Goal: Task Accomplishment & Management: Use online tool/utility

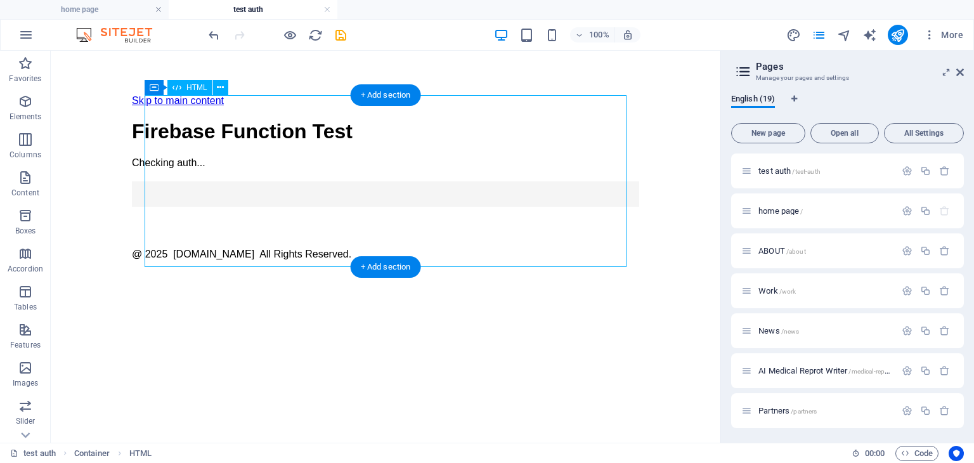
click at [512, 206] on div "Firebase Auth Test Firebase Function Test Checking auth... Login Test Function …" at bounding box center [385, 163] width 507 height 86
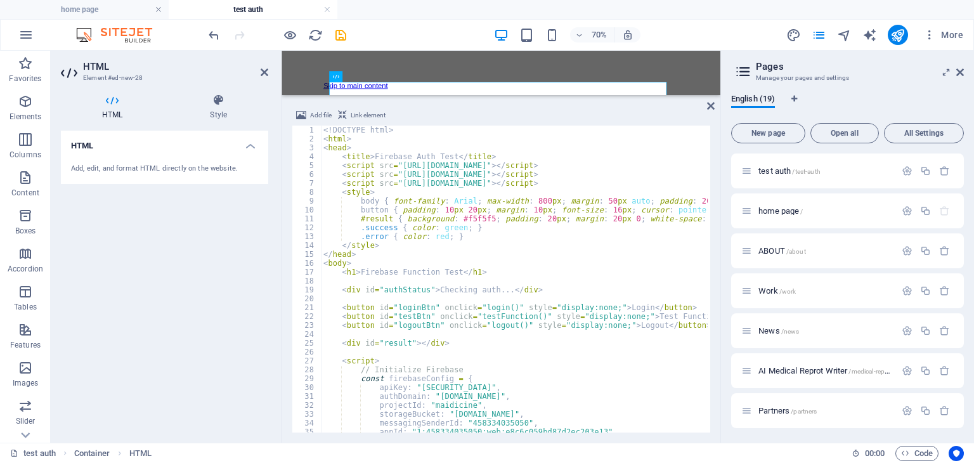
click at [537, 252] on div "<! DOCTYPE html > < html > < head > < title > Firebase Auth Test </ title > < s…" at bounding box center [533, 287] width 424 height 322
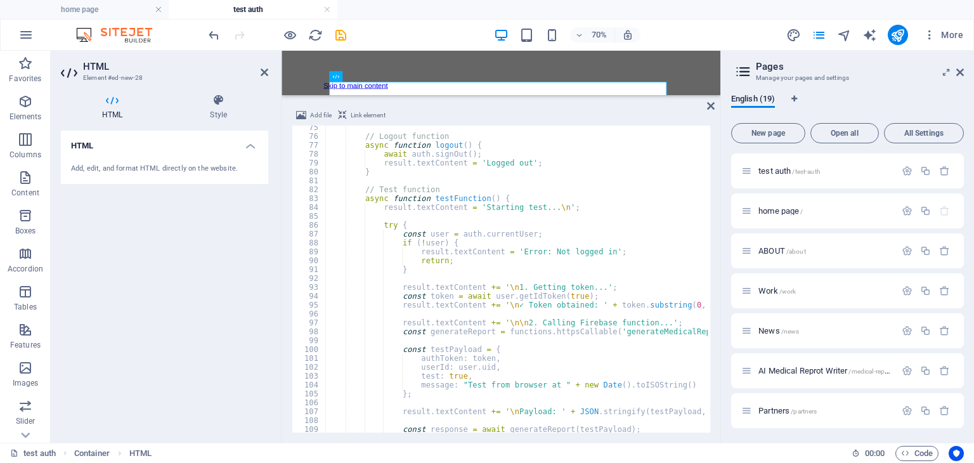
scroll to position [660, 0]
click at [576, 246] on div "// Logout function async function logout ( ) { await auth . signOut ( ) ; resul…" at bounding box center [537, 284] width 424 height 322
type textarea "if (!user) {"
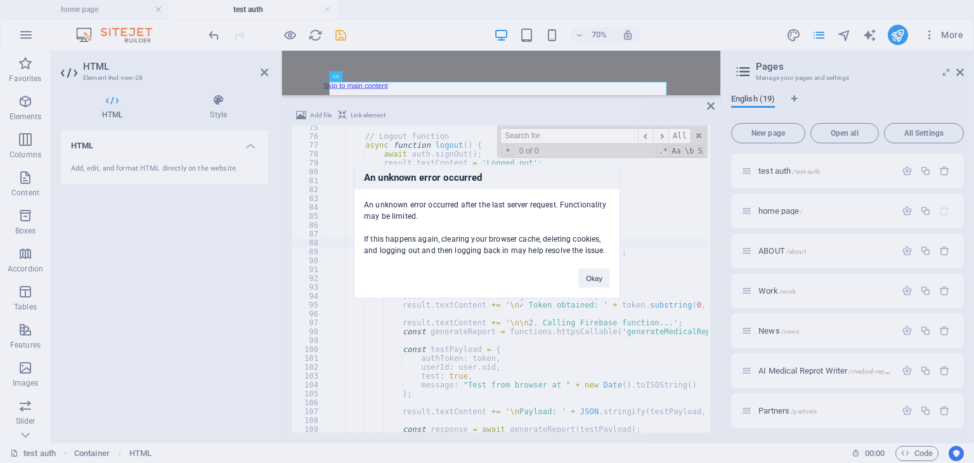
click button "Okay" at bounding box center [594, 278] width 32 height 19
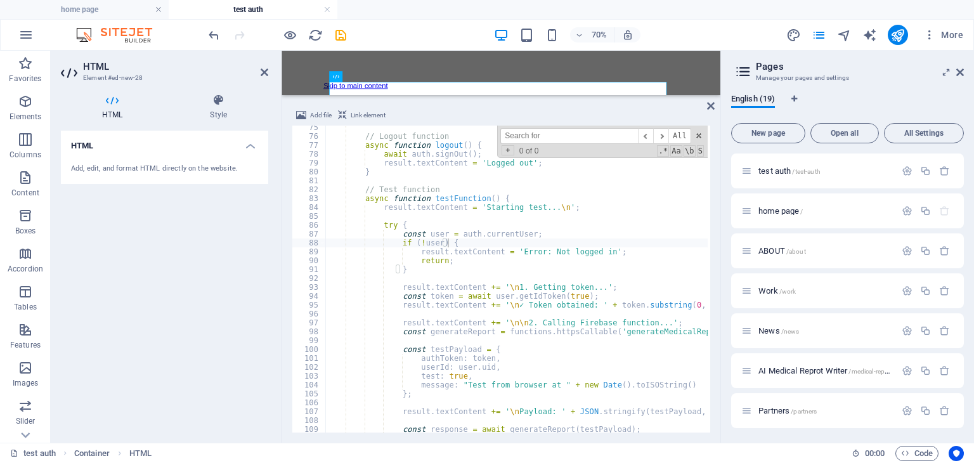
click at [517, 135] on input at bounding box center [569, 136] width 138 height 16
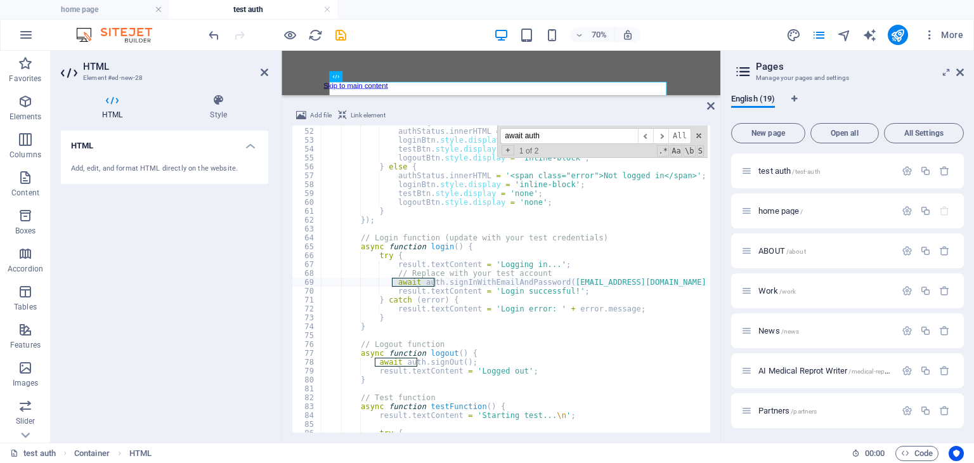
type input "await auth"
drag, startPoint x: 558, startPoint y: 280, endPoint x: 625, endPoint y: 282, distance: 67.2
click at [625, 282] on div "if ( user ) { authStatus . innerHTML = ` <span class="success">Logged in as: ${…" at bounding box center [533, 279] width 424 height 322
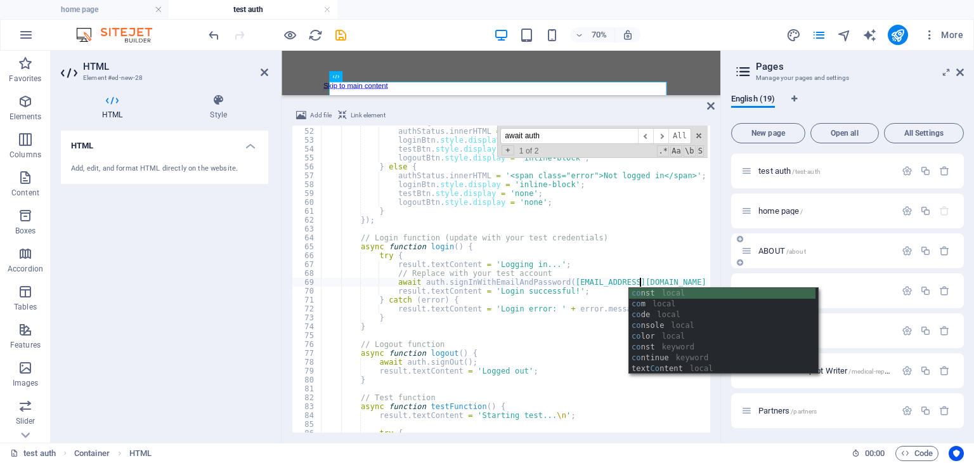
scroll to position [0, 26]
click at [689, 271] on div "if ( user ) { authStatus . innerHTML = ` <span class="success">Logged in as: ${…" at bounding box center [533, 279] width 424 height 322
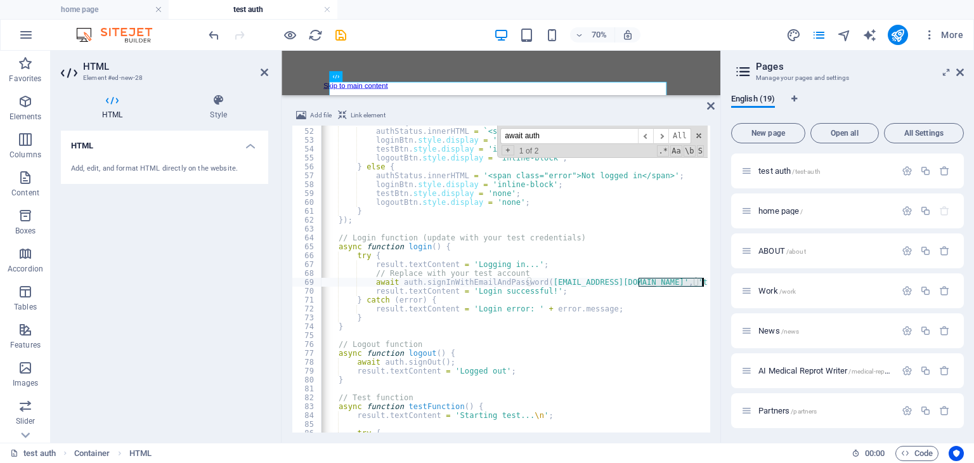
scroll to position [0, 22]
drag, startPoint x: 661, startPoint y: 281, endPoint x: 691, endPoint y: 283, distance: 29.9
click at [691, 283] on div "if ( user ) { authStatus . innerHTML = ` <span class="success">Logged in as: ${…" at bounding box center [511, 279] width 424 height 322
type textarea "await auth.signInWithEmailAndPassword('kaiwan7788@gmail.com', 'Kaiwan7788@');"
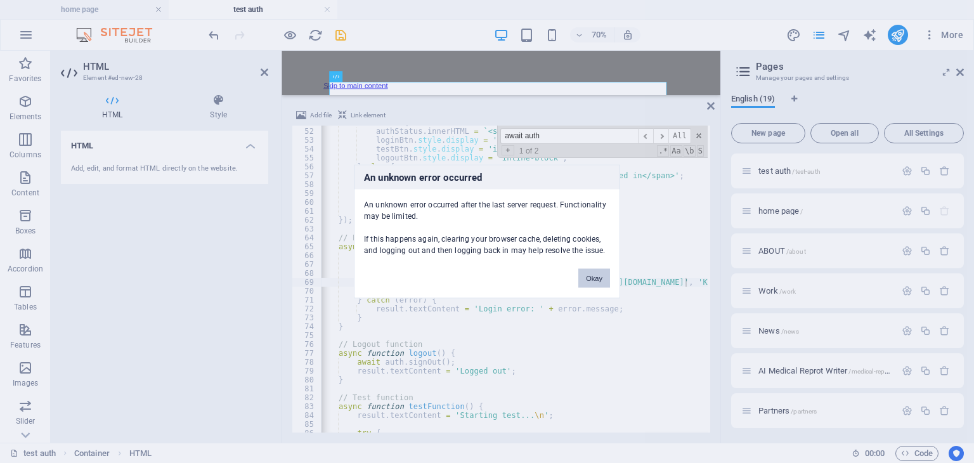
click at [596, 275] on button "Okay" at bounding box center [594, 278] width 32 height 19
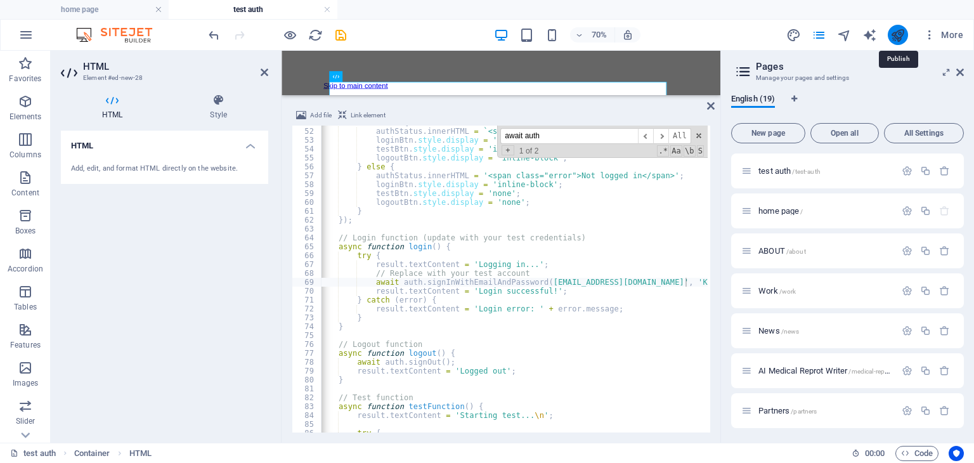
click at [899, 32] on icon "publish" at bounding box center [897, 35] width 15 height 15
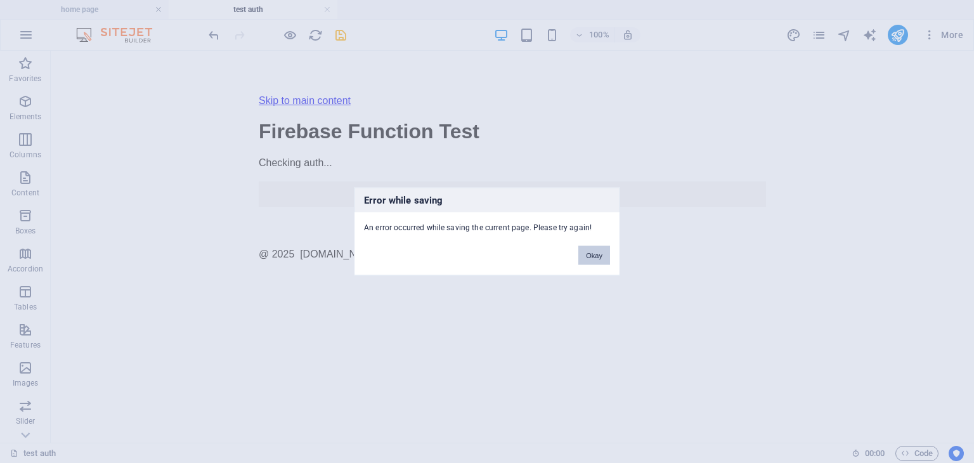
click at [600, 254] on button "Okay" at bounding box center [594, 255] width 32 height 19
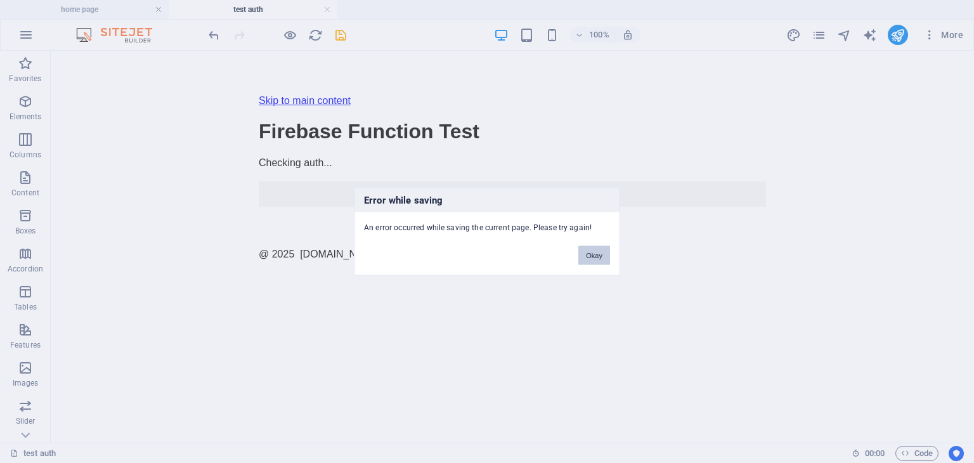
click at [597, 257] on button "Okay" at bounding box center [594, 255] width 32 height 19
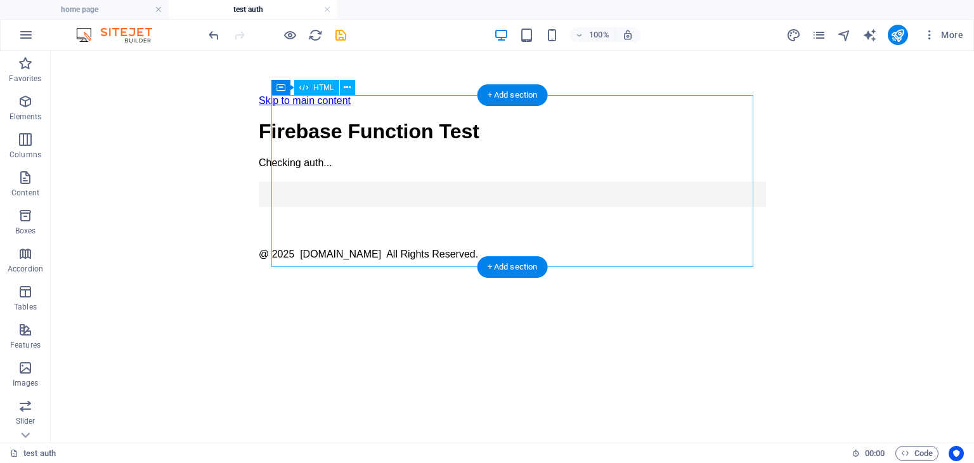
click at [666, 168] on div "Firebase Auth Test Firebase Function Test Checking auth... Login Test Function …" at bounding box center [512, 163] width 507 height 86
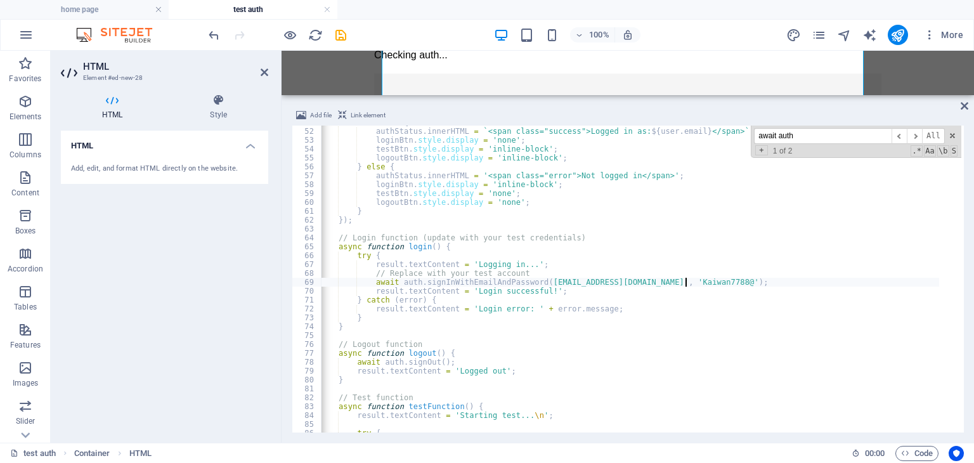
scroll to position [452, 0]
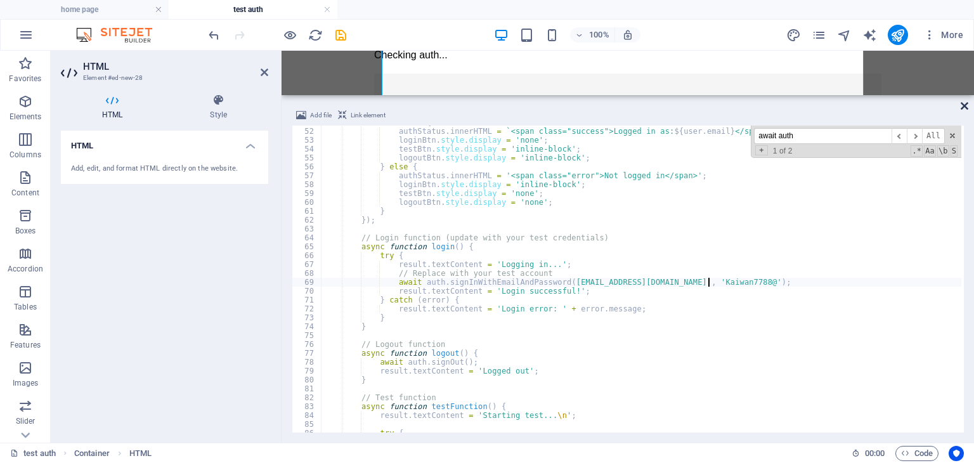
click at [966, 105] on icon at bounding box center [965, 106] width 8 height 10
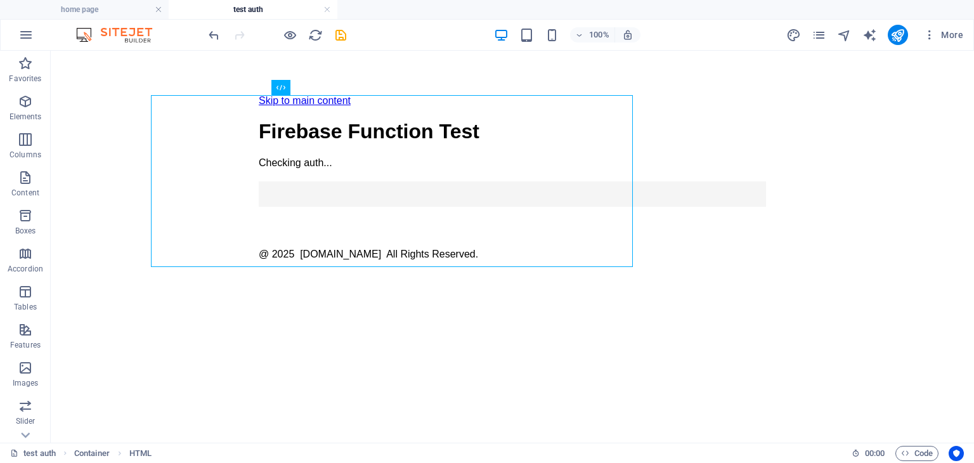
scroll to position [0, 0]
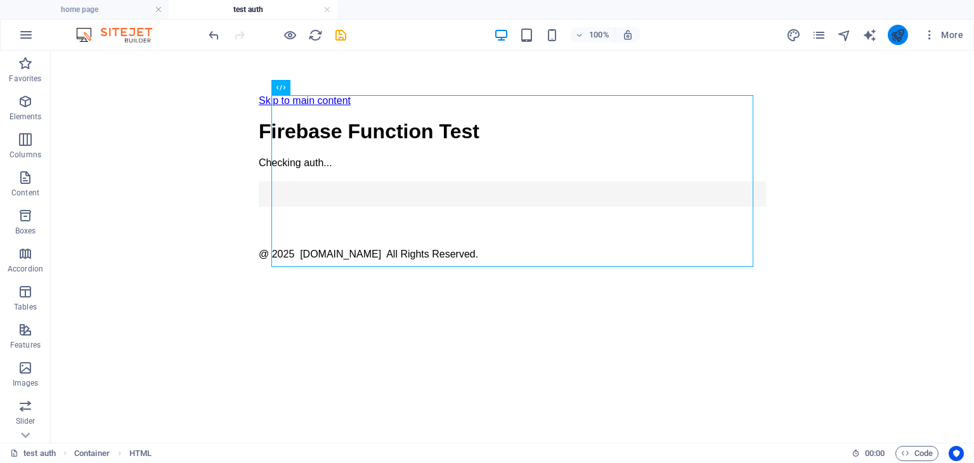
click at [906, 30] on button "publish" at bounding box center [898, 35] width 20 height 20
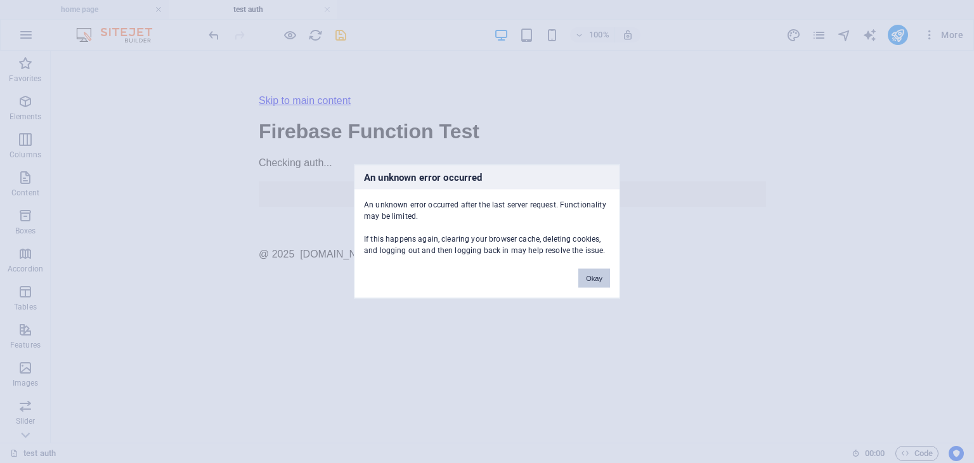
click at [601, 279] on button "Okay" at bounding box center [594, 278] width 32 height 19
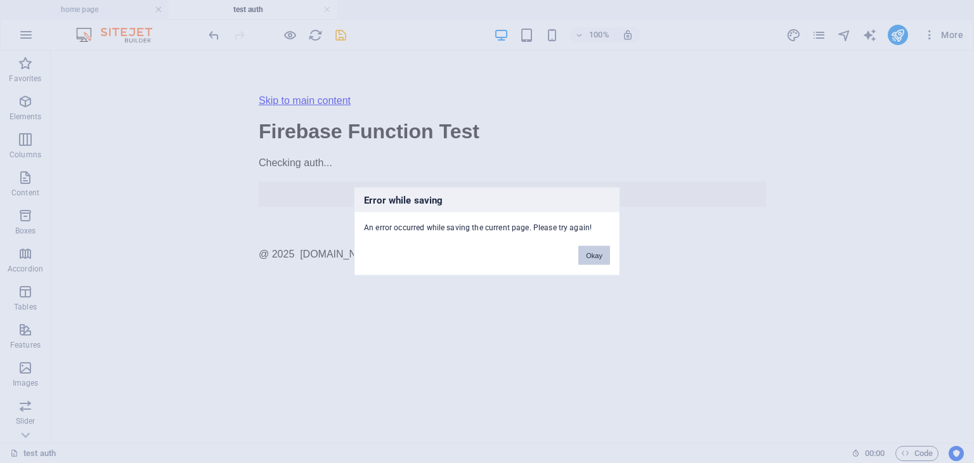
click at [603, 262] on button "Okay" at bounding box center [594, 255] width 32 height 19
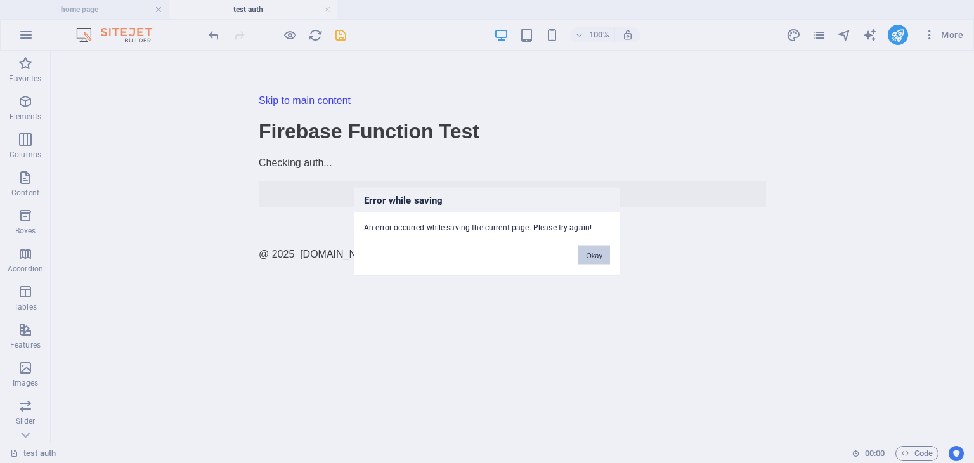
click at [603, 258] on button "Okay" at bounding box center [594, 255] width 32 height 19
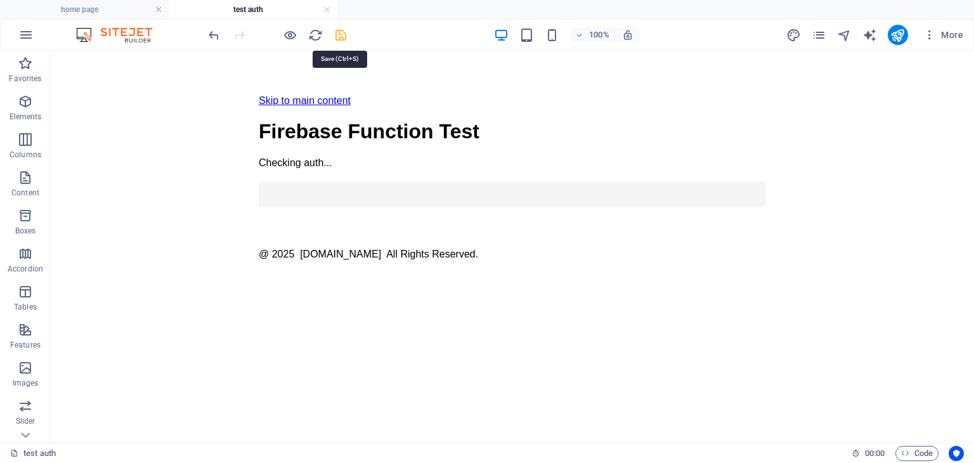
click at [336, 36] on icon "save" at bounding box center [341, 35] width 15 height 15
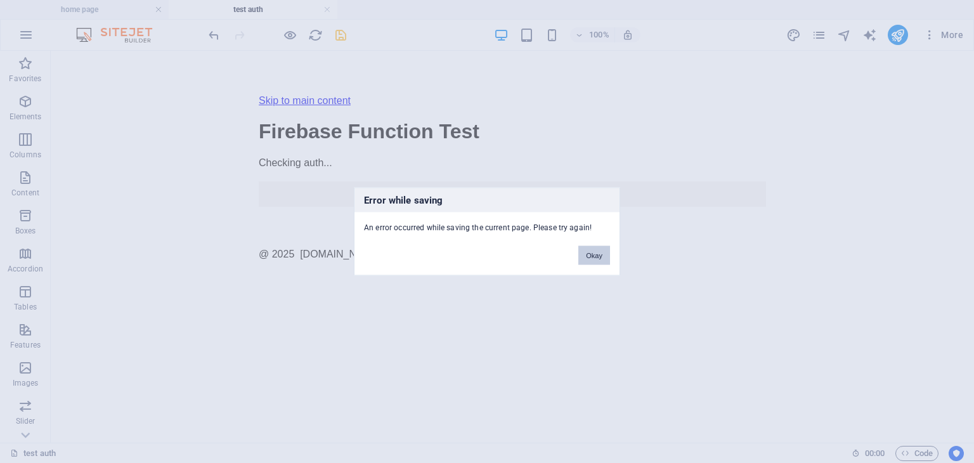
click at [596, 257] on button "Okay" at bounding box center [594, 255] width 32 height 19
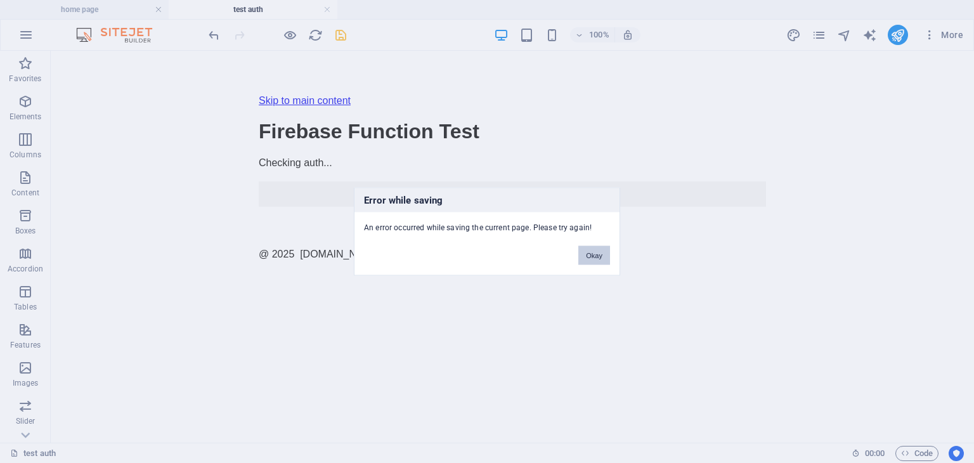
click at [599, 254] on button "Okay" at bounding box center [594, 255] width 32 height 19
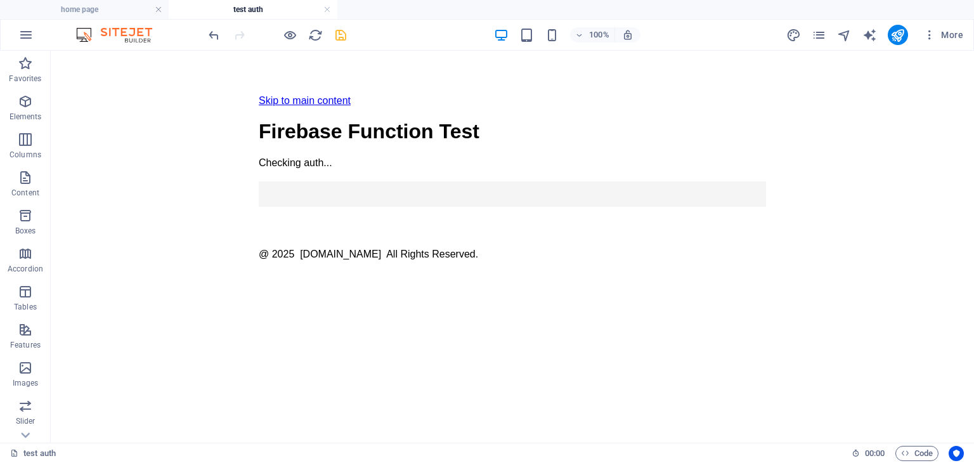
click at [860, 167] on html "Skip to main content Firebase Auth Test Firebase Function Test Checking auth...…" at bounding box center [512, 176] width 923 height 250
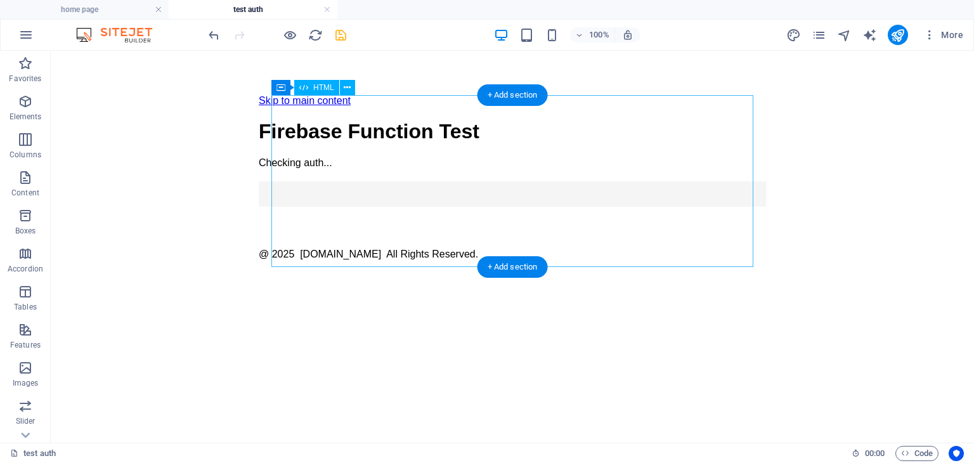
click at [465, 203] on div "Firebase Auth Test Firebase Function Test Checking auth... Login Test Function …" at bounding box center [512, 163] width 507 height 86
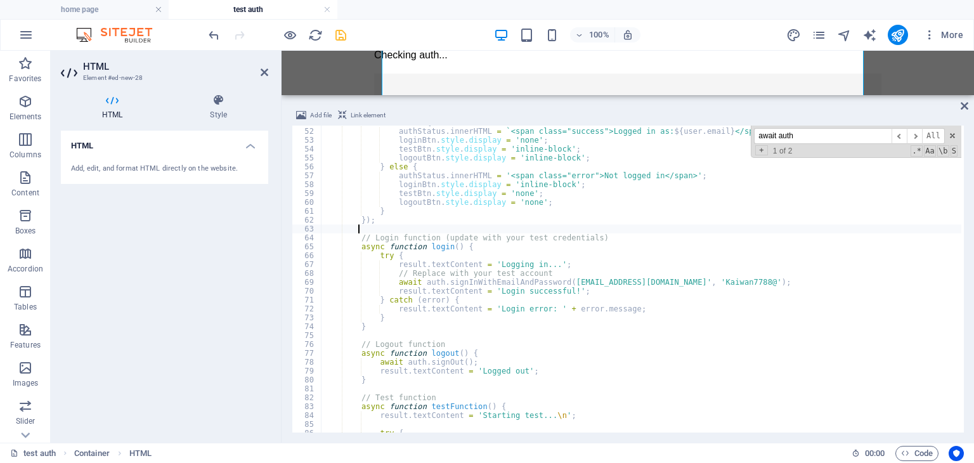
click at [489, 230] on div "if ( user ) { authStatus . innerHTML = ` <span class="success">Logged in as: ${…" at bounding box center [642, 279] width 640 height 322
click at [582, 220] on div "if ( user ) { authStatus . innerHTML = ` <span class="success">Logged in as: ${…" at bounding box center [642, 279] width 640 height 322
type textarea "</body> </html>"
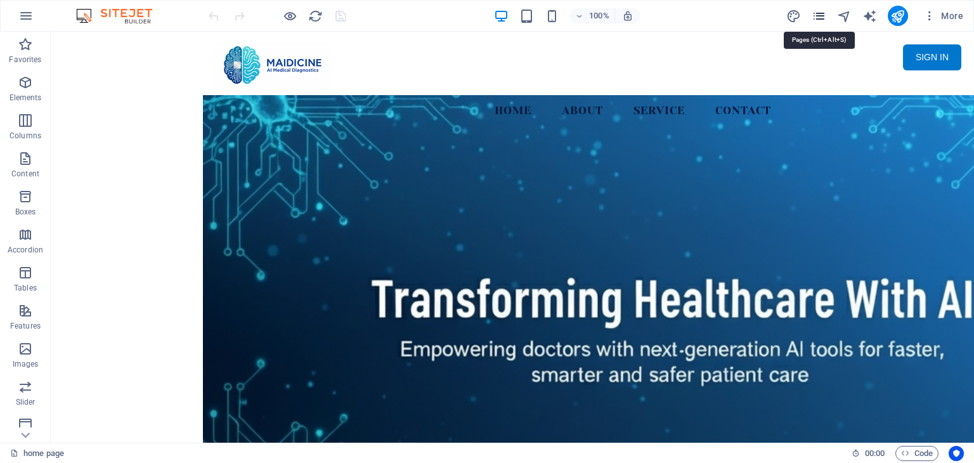
click at [823, 14] on icon "pages" at bounding box center [819, 16] width 15 height 15
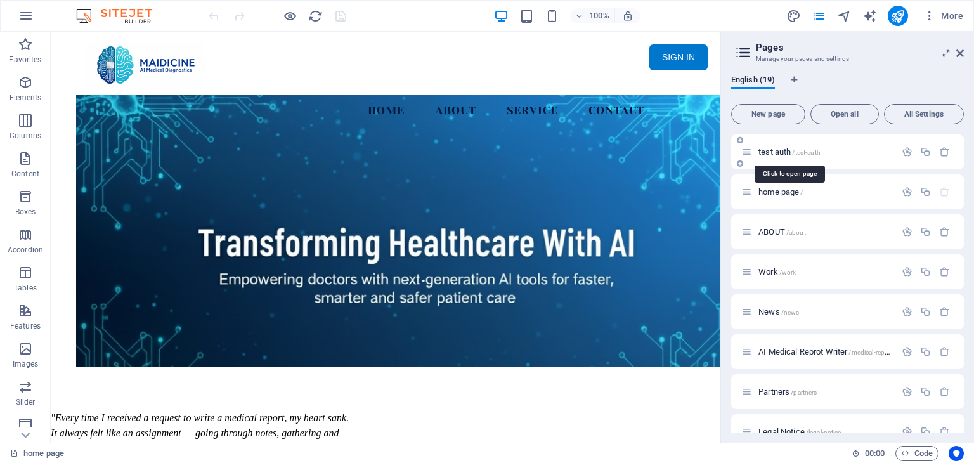
click at [783, 155] on span "test auth /test-auth" at bounding box center [789, 152] width 62 height 10
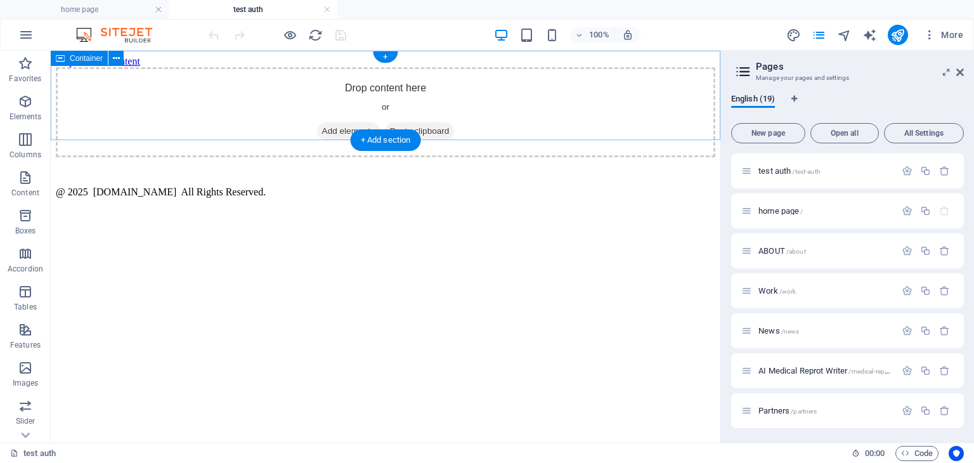
click at [355, 122] on span "Add elements" at bounding box center [348, 131] width 63 height 18
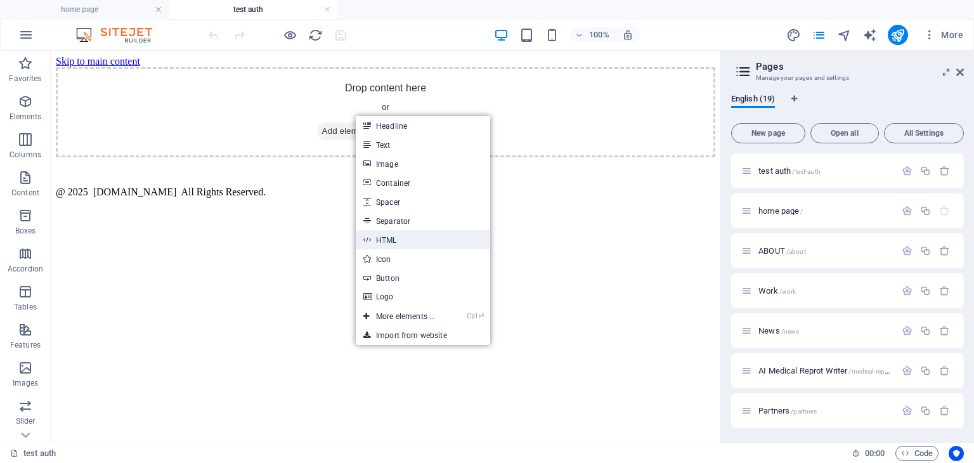
click at [384, 237] on link "HTML" at bounding box center [423, 239] width 134 height 19
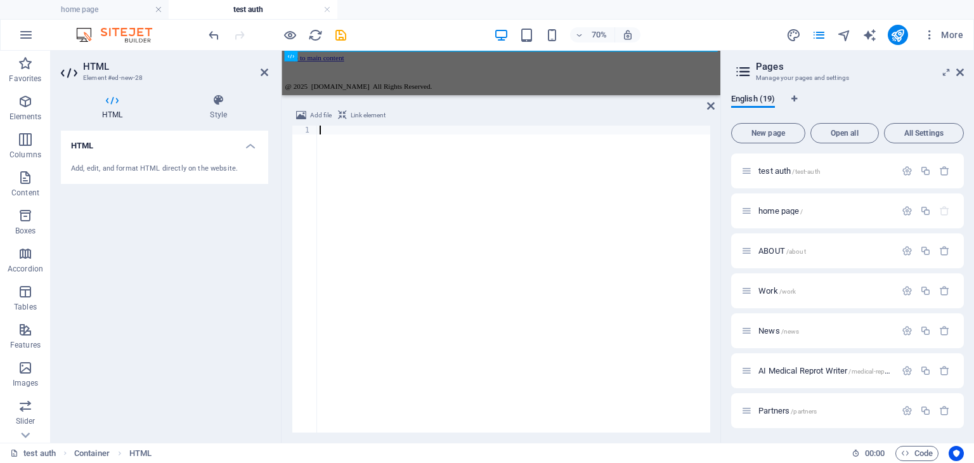
type textarea "</html>"
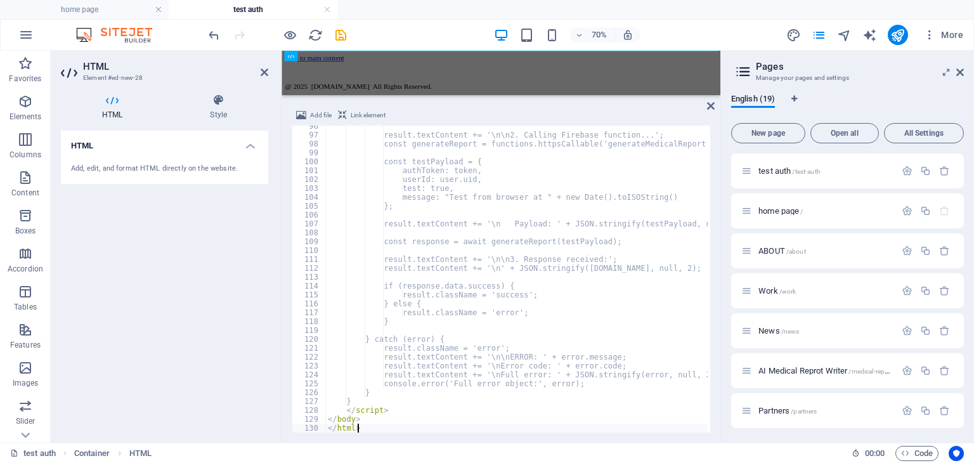
scroll to position [847, 0]
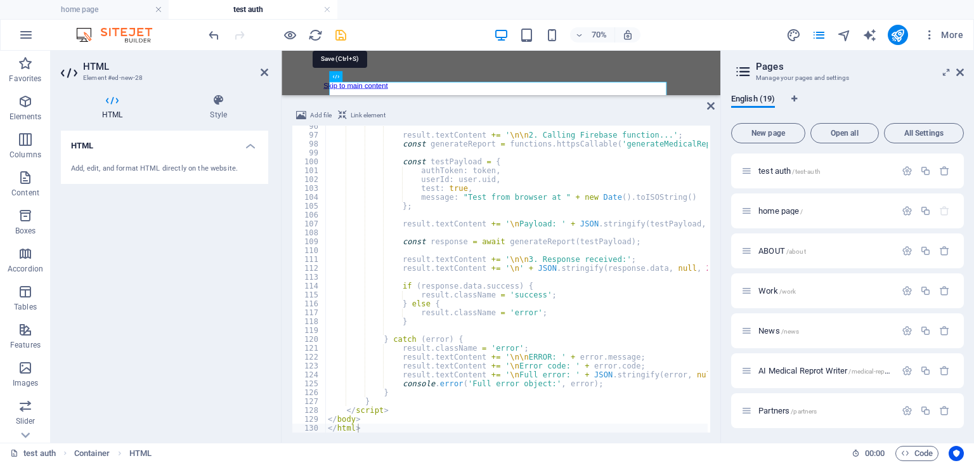
click at [344, 34] on icon "save" at bounding box center [341, 35] width 15 height 15
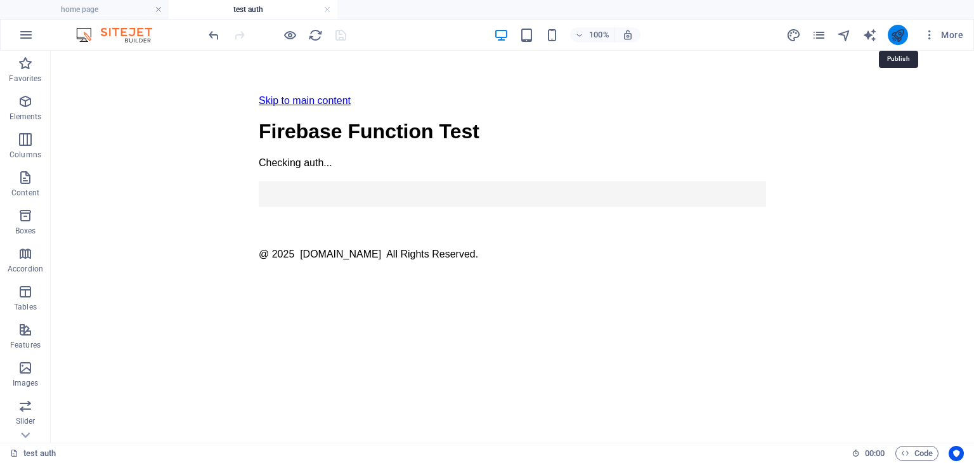
click at [897, 36] on icon "publish" at bounding box center [897, 35] width 15 height 15
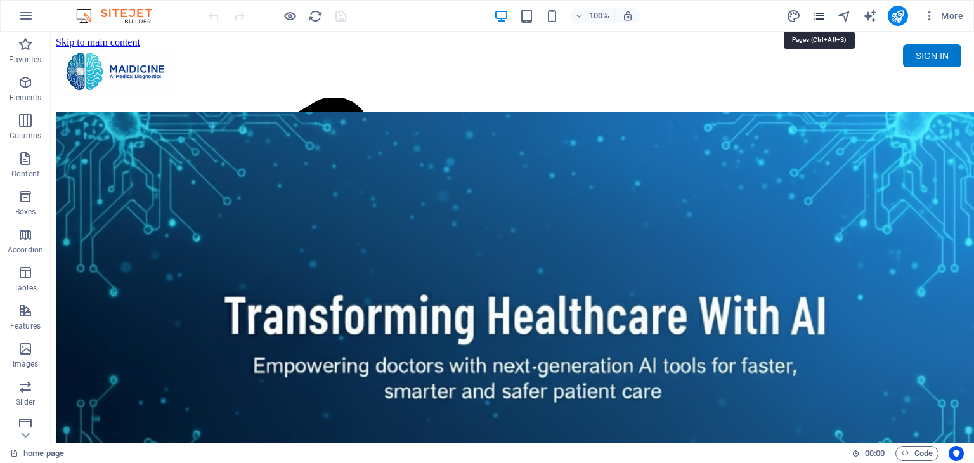
click at [817, 9] on icon "pages" at bounding box center [819, 16] width 15 height 15
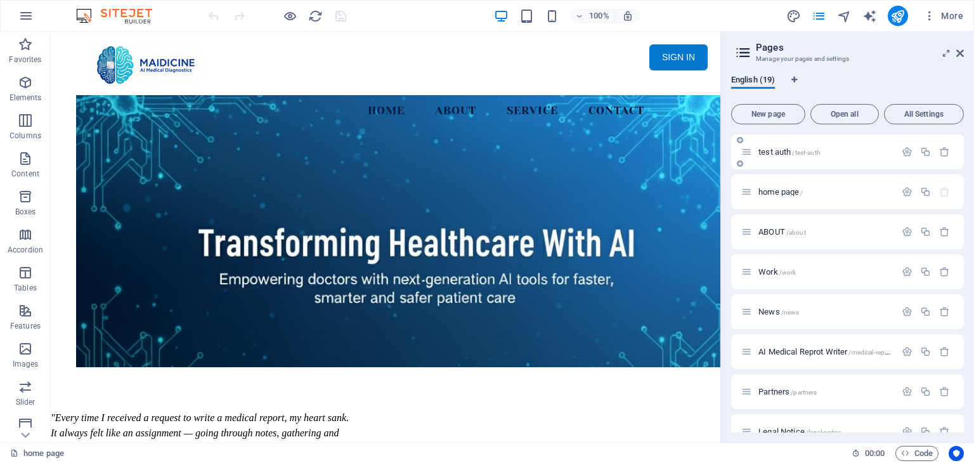
click at [791, 150] on span "test auth /test-auth" at bounding box center [789, 152] width 62 height 10
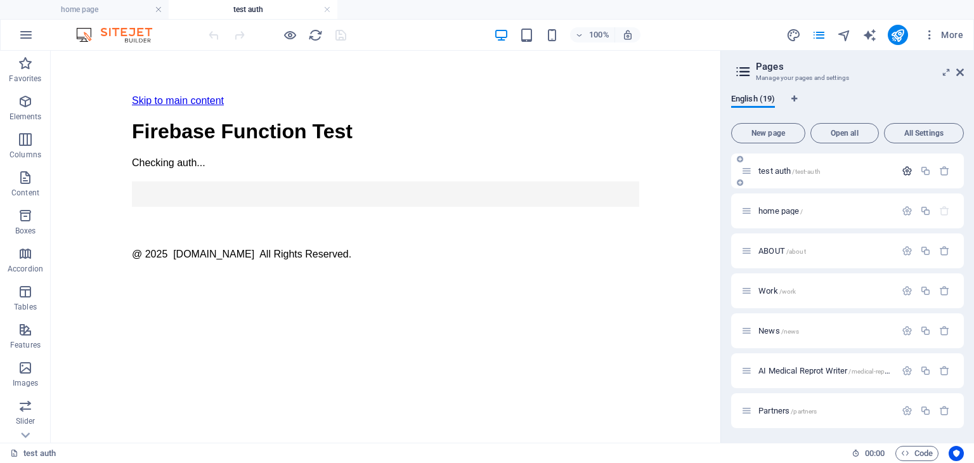
click at [907, 166] on icon "button" at bounding box center [907, 171] width 11 height 11
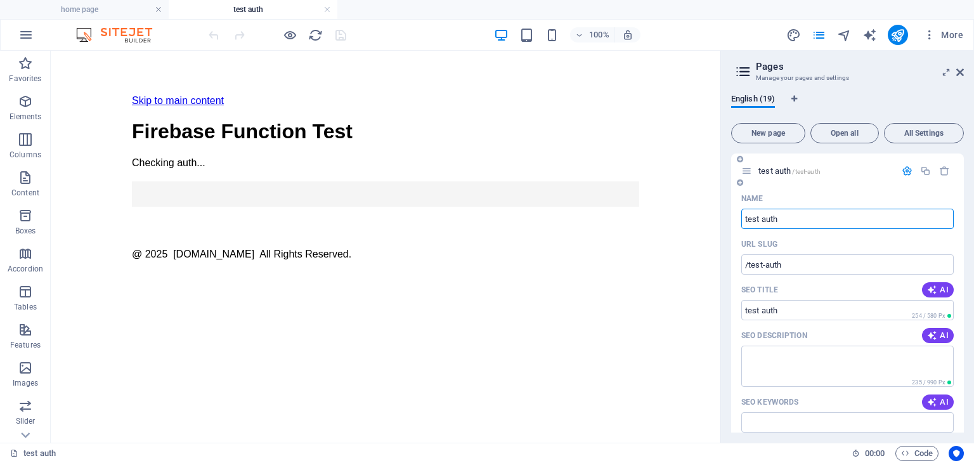
click at [816, 219] on input "test auth" at bounding box center [847, 219] width 212 height 20
click at [795, 264] on input "/test-auth" at bounding box center [847, 264] width 212 height 20
type input "/test-auth"
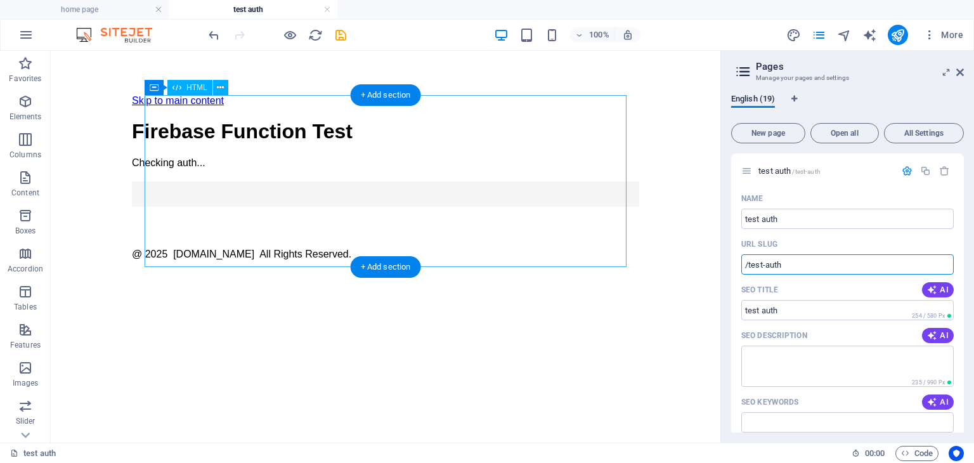
click at [387, 191] on div "Firebase Auth Test Firebase Function Test Checking auth... Login Test Function …" at bounding box center [385, 163] width 507 height 86
drag, startPoint x: 387, startPoint y: 191, endPoint x: 438, endPoint y: 241, distance: 70.9
click at [387, 191] on div "Firebase Auth Test Firebase Function Test Checking auth... Login Test Function …" at bounding box center [385, 163] width 507 height 86
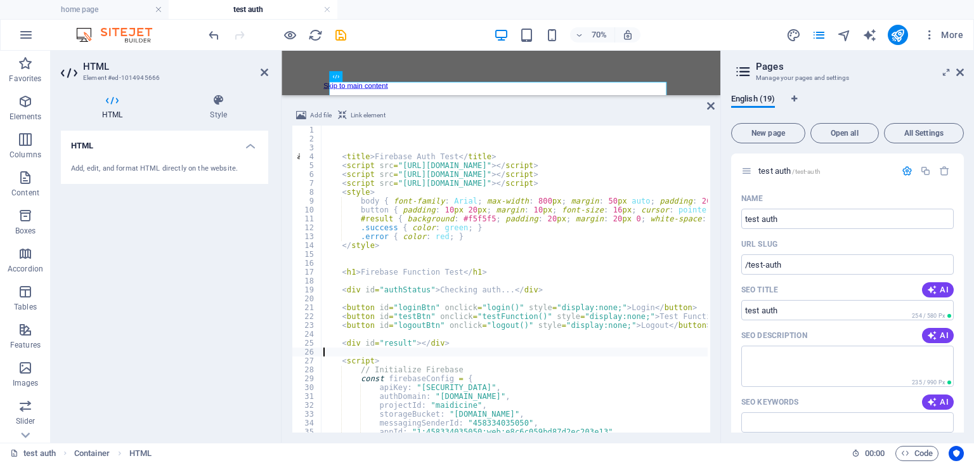
click at [520, 352] on div "< title > Firebase Auth Test </ title > < script src = "https://www.gstatic.com…" at bounding box center [533, 287] width 424 height 322
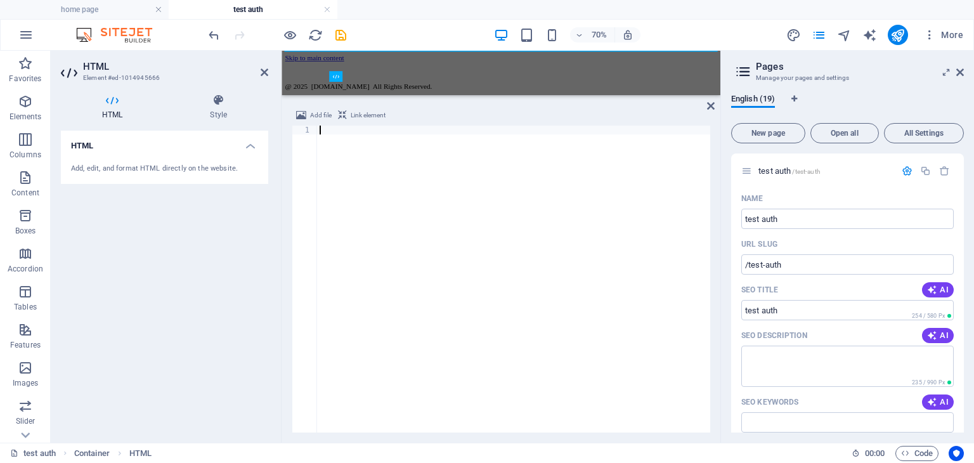
type textarea "</html>"
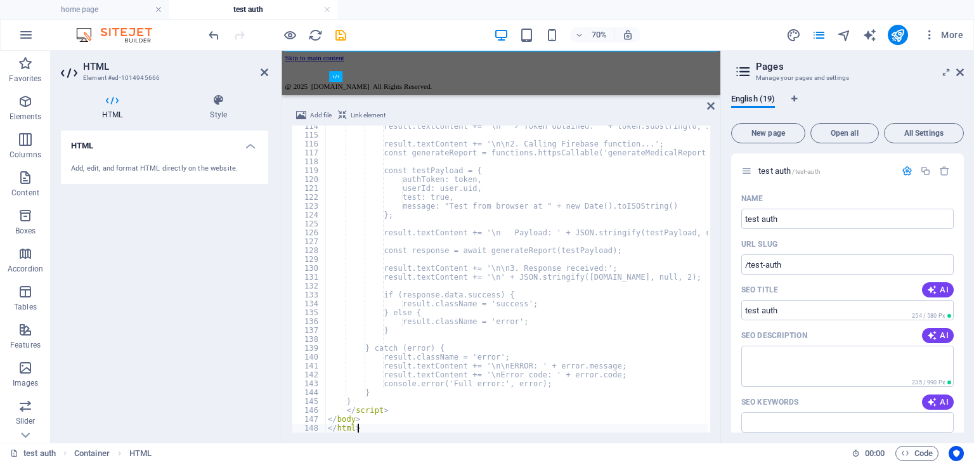
scroll to position [1007, 0]
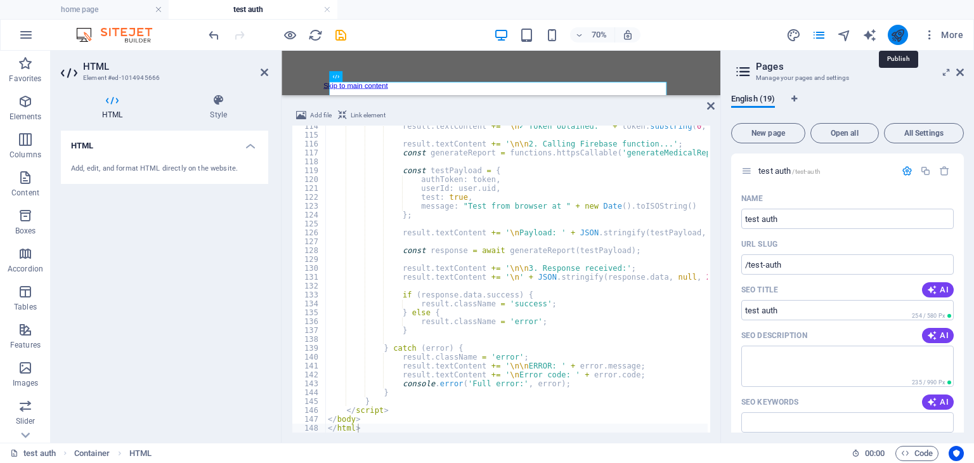
click at [899, 33] on icon "publish" at bounding box center [897, 35] width 15 height 15
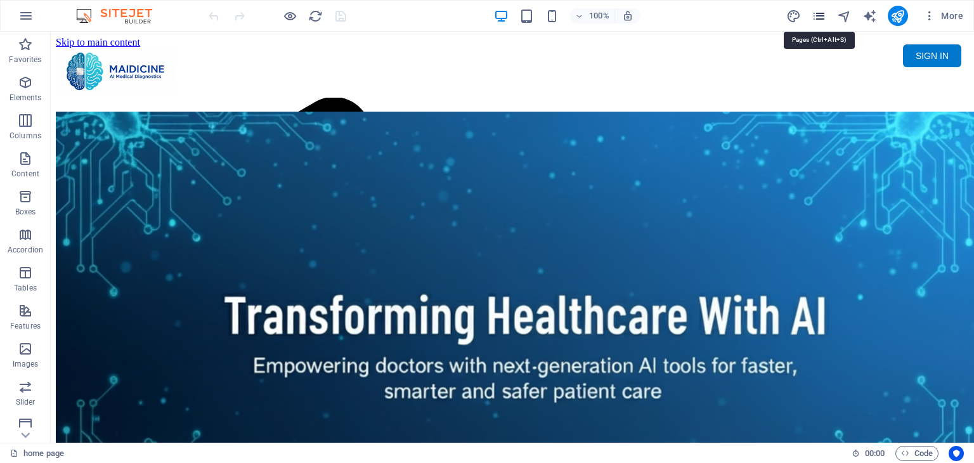
click at [820, 19] on icon "pages" at bounding box center [819, 16] width 15 height 15
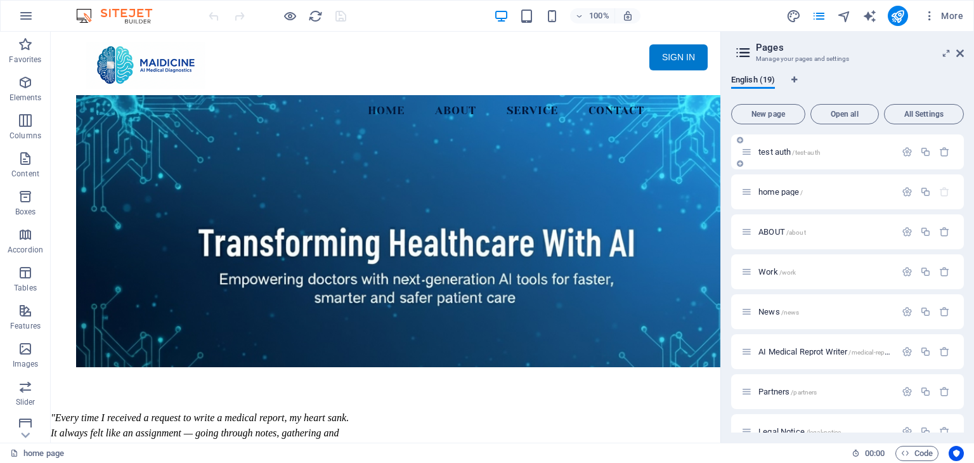
click at [807, 152] on span "/test-auth" at bounding box center [806, 152] width 28 height 7
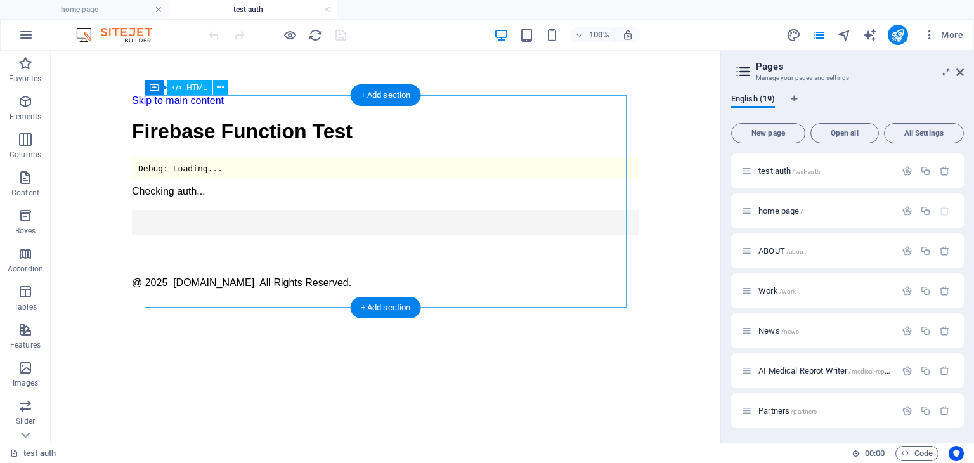
click at [510, 207] on div "Firebase Auth Test Firebase Function Test Debug: Loading... Checking auth... Lo…" at bounding box center [385, 177] width 507 height 115
click at [509, 205] on div "Firebase Auth Test Firebase Function Test Debug: Loading... Checking auth... Lo…" at bounding box center [385, 177] width 507 height 115
click at [438, 186] on div "Firebase Auth Test Firebase Function Test Debug: Loading... Checking auth... Lo…" at bounding box center [385, 177] width 507 height 115
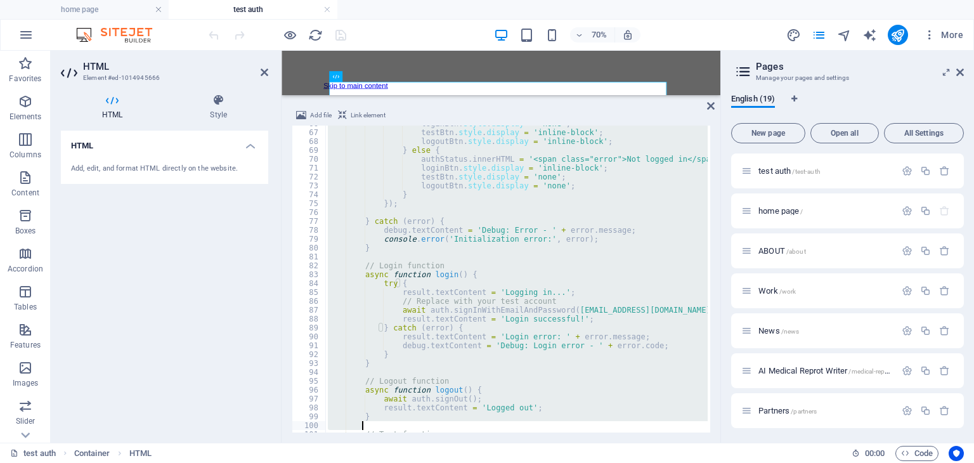
scroll to position [1010, 0]
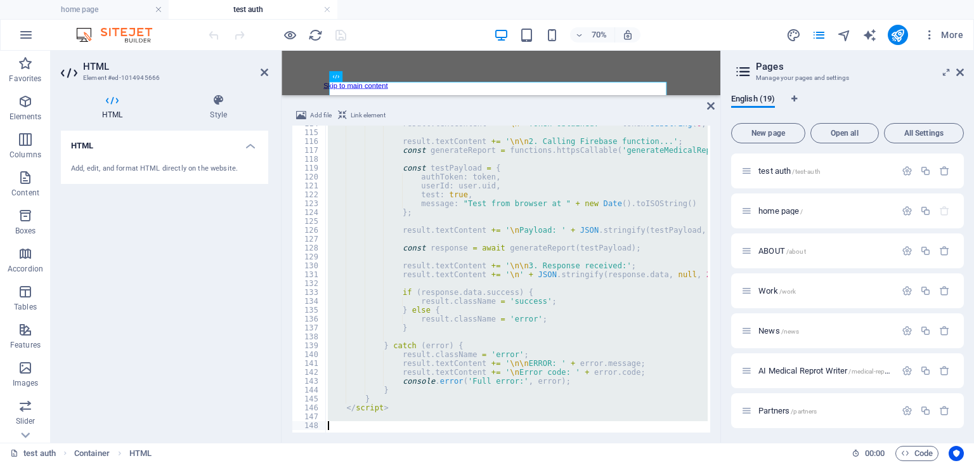
drag, startPoint x: 351, startPoint y: 134, endPoint x: 703, endPoint y: 492, distance: 501.8
click at [703, 462] on html "maidicine.com.au home page test auth Favorites Elements Columns Content Boxes A…" at bounding box center [487, 231] width 974 height 463
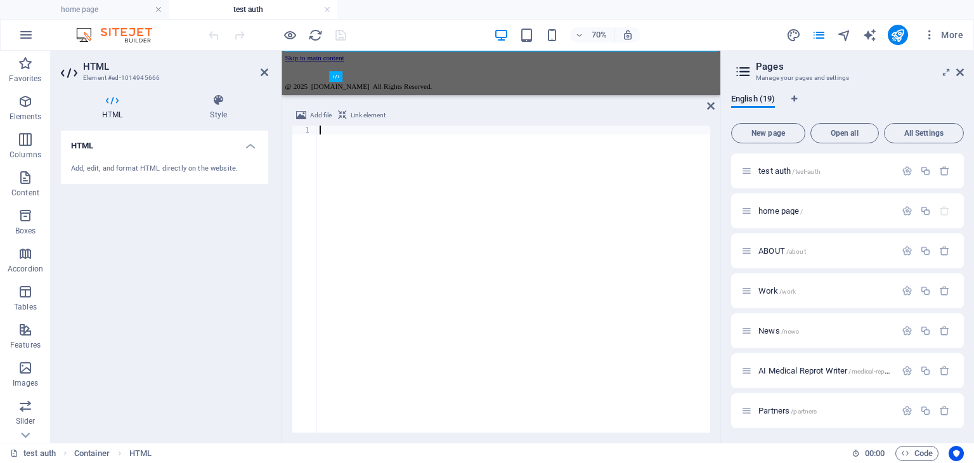
type textarea "</html>"
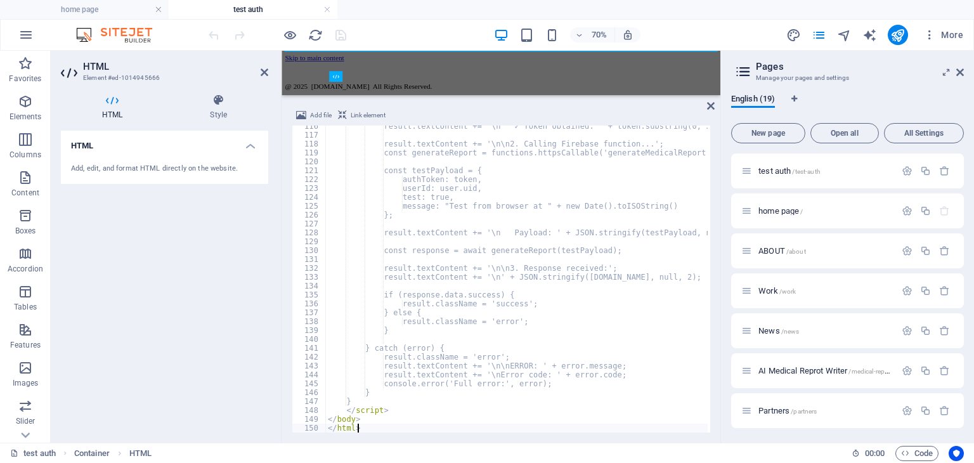
scroll to position [1025, 0]
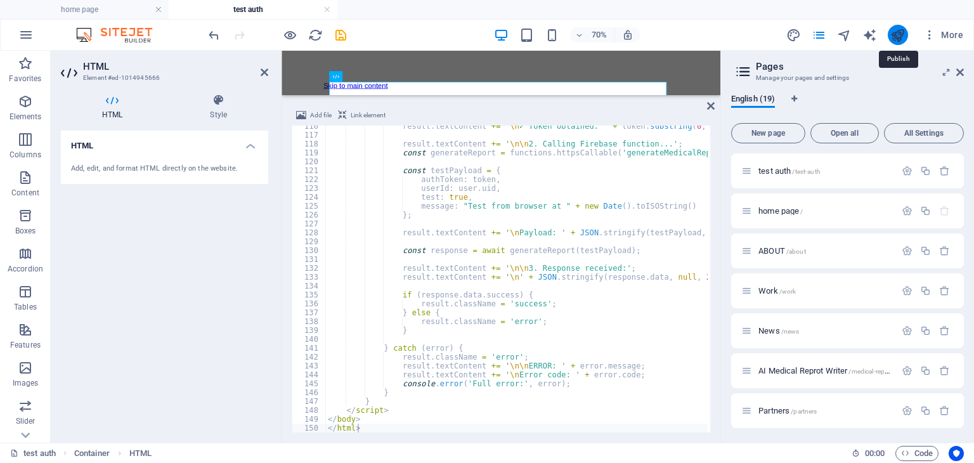
click at [901, 38] on icon "publish" at bounding box center [897, 35] width 15 height 15
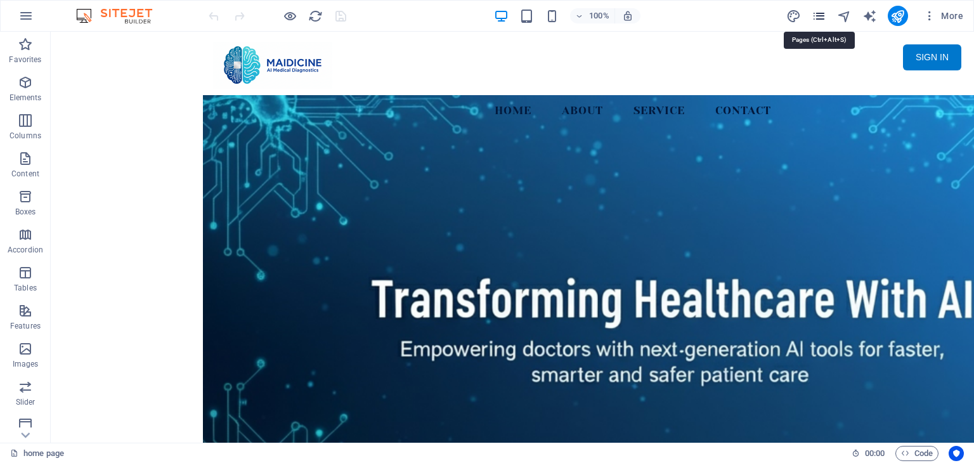
click at [819, 16] on icon "pages" at bounding box center [819, 16] width 15 height 15
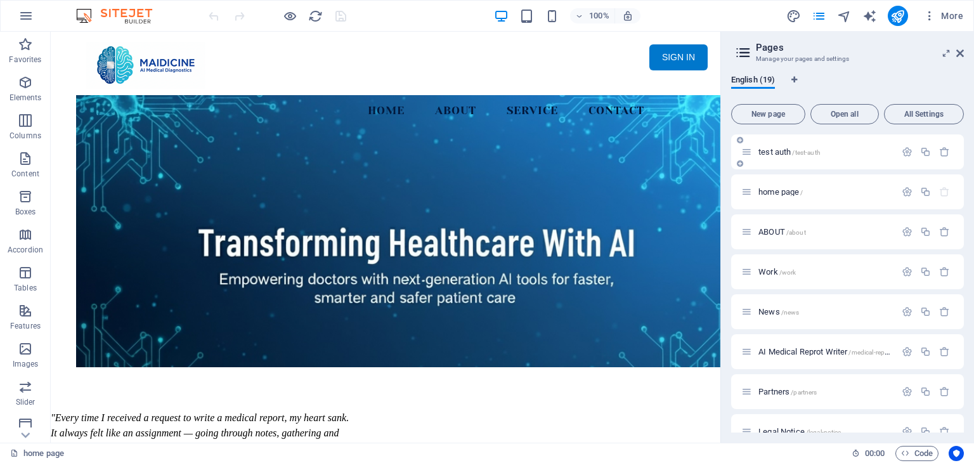
click at [783, 151] on span "test auth /test-auth" at bounding box center [789, 152] width 62 height 10
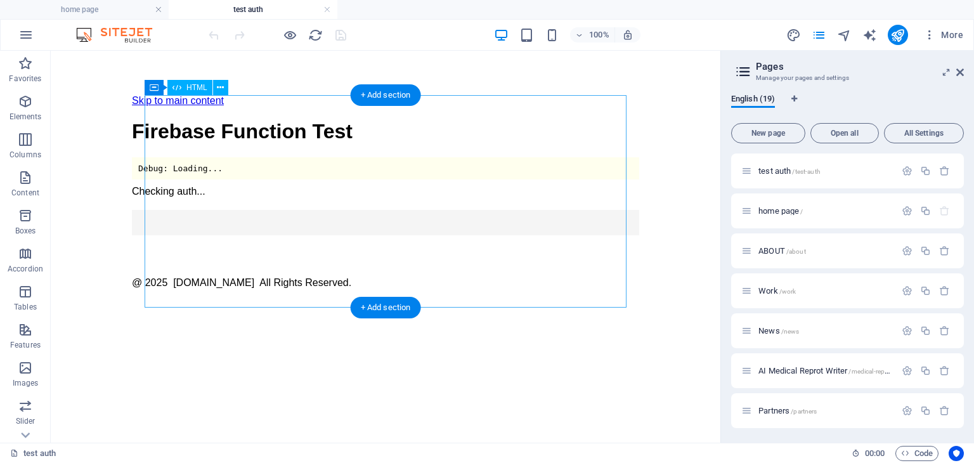
click at [557, 235] on div "Firebase Auth Test Firebase Function Test Debug: Loading... Checking auth... Lo…" at bounding box center [385, 177] width 507 height 115
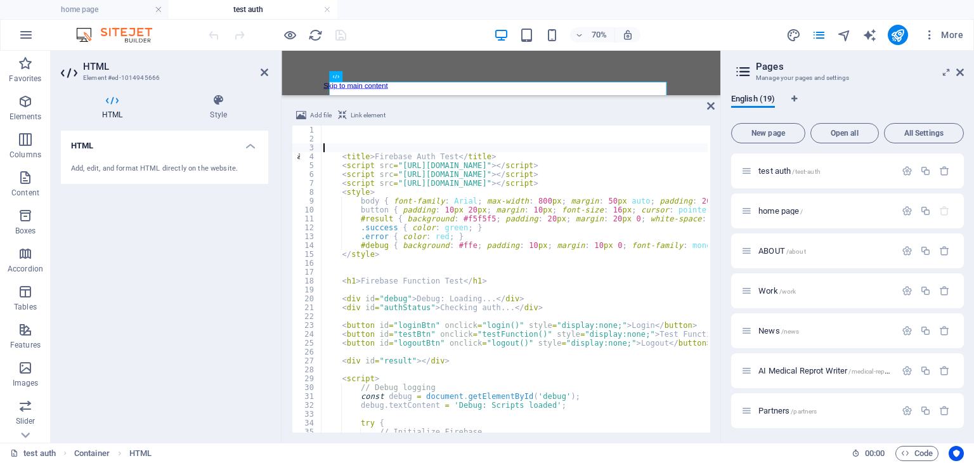
click at [370, 145] on div "< title > Firebase Auth Test </ title > < script src = "[URL][DOMAIN_NAME]" > <…" at bounding box center [552, 287] width 462 height 322
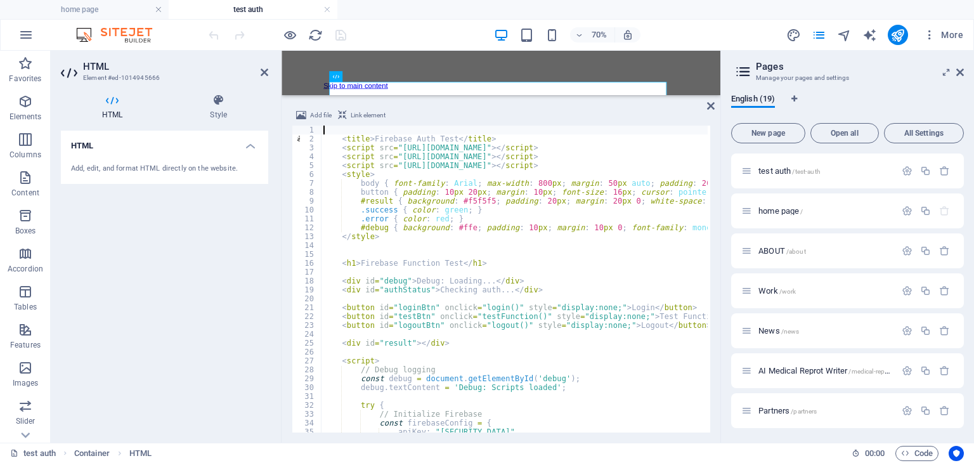
click at [436, 198] on div "< title > Firebase Auth Test </ title > < script src = "[URL][DOMAIN_NAME]" > <…" at bounding box center [552, 287] width 462 height 322
type textarea "#result { background: #f5f5f5; padding: 20px; margin: 20px 0; white-space: pre-…"
click at [509, 242] on div "< title > Firebase Auth Test </ title > < script src = "[URL][DOMAIN_NAME]" > <…" at bounding box center [552, 287] width 462 height 322
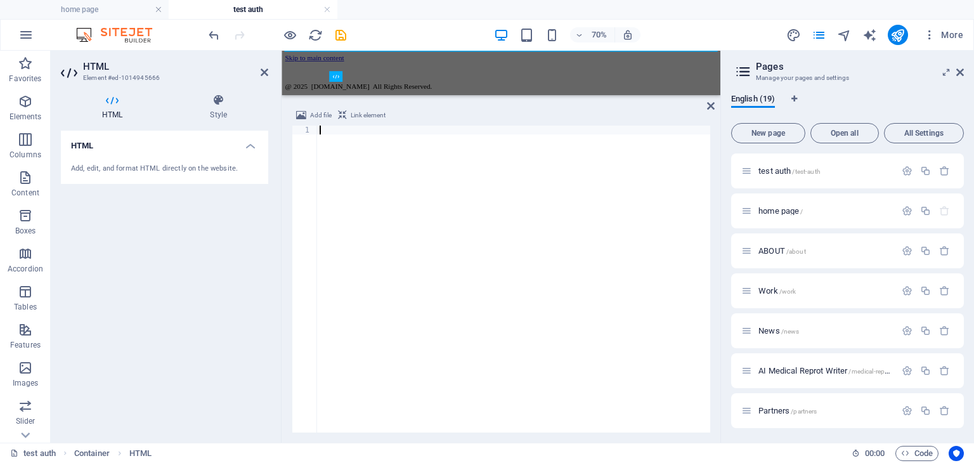
paste textarea "</html>"
type textarea "</html>"
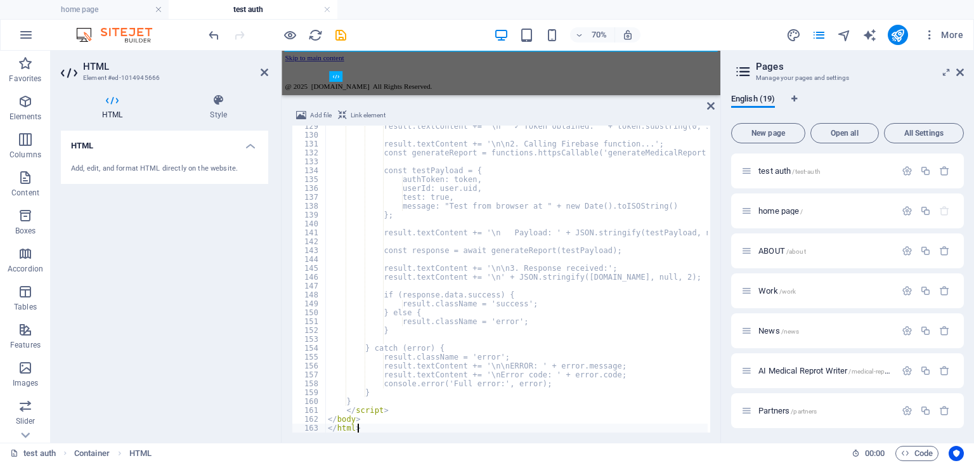
scroll to position [1140, 0]
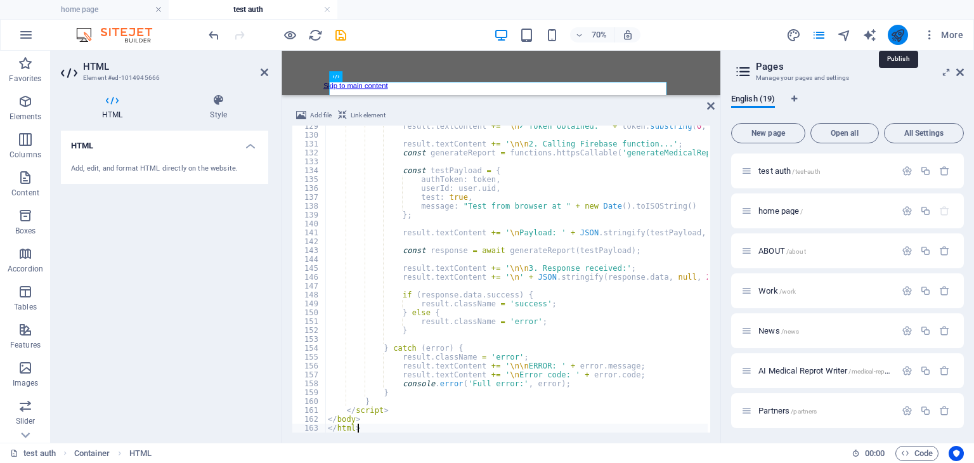
click at [892, 31] on icon "publish" at bounding box center [897, 35] width 15 height 15
